Goal: Task Accomplishment & Management: Manage account settings

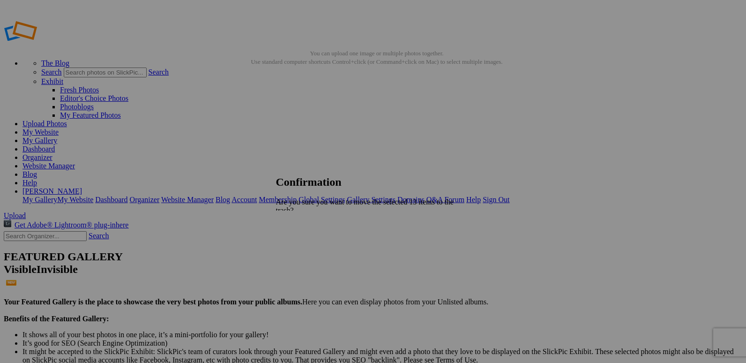
click at [307, 247] on link "Yes" at bounding box center [302, 251] width 11 height 8
